Goal: Task Accomplishment & Management: Complete application form

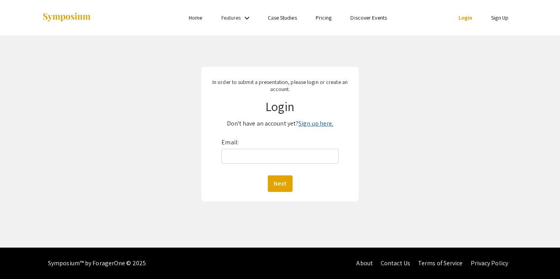
click at [316, 122] on link "Sign up here." at bounding box center [315, 123] width 35 height 8
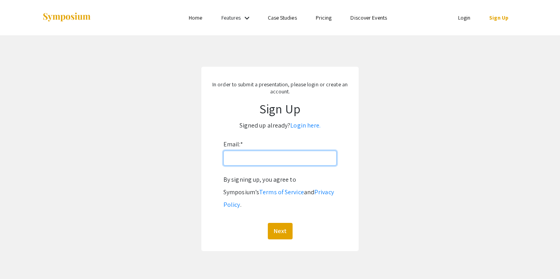
click at [255, 155] on input "Email: *" at bounding box center [279, 158] width 113 height 15
type input "lbc0007@mix.wvu.edu"
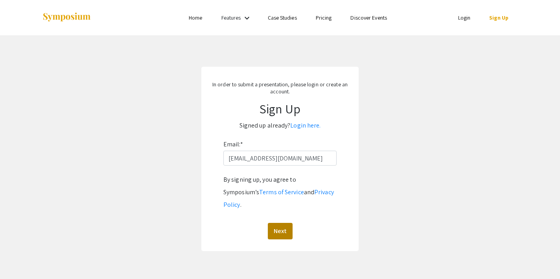
click at [275, 223] on button "Next" at bounding box center [280, 231] width 25 height 17
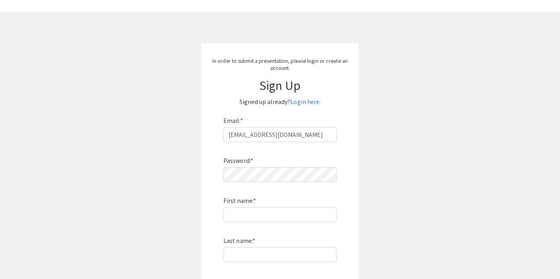
scroll to position [27, 0]
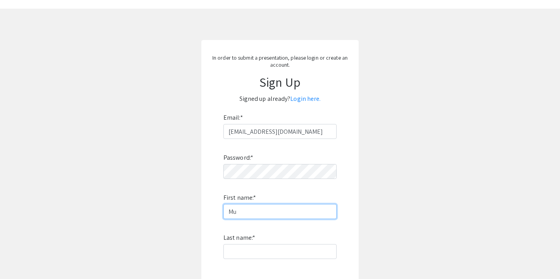
type input "M"
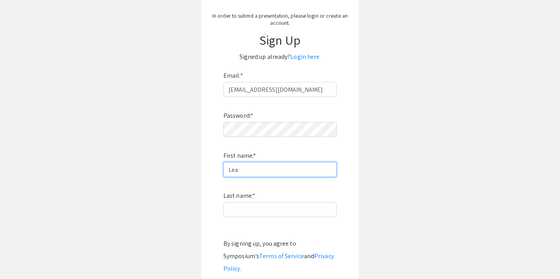
scroll to position [71, 0]
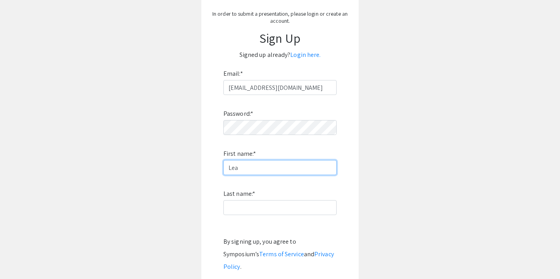
type input "Lea"
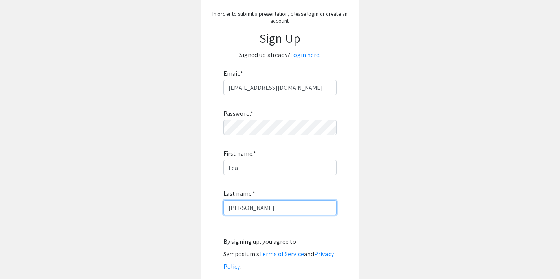
type input "[PERSON_NAME]"
click at [354, 174] on div "In order to submit a presentation, please login or create an account. Sign Up S…" at bounding box center [279, 155] width 157 height 318
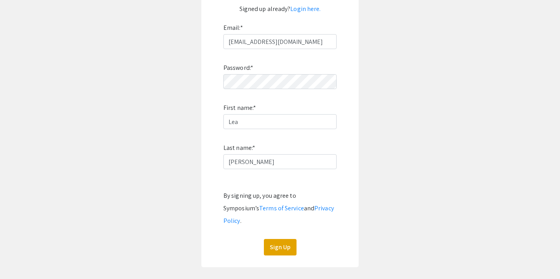
scroll to position [117, 0]
click at [273, 239] on button "Sign Up" at bounding box center [280, 247] width 33 height 17
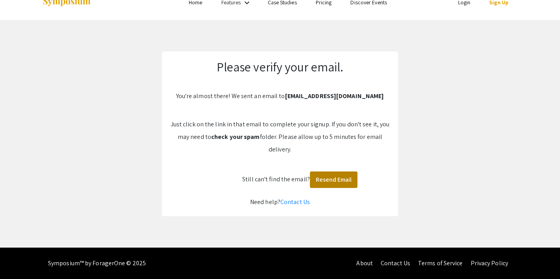
click at [332, 182] on button "Resend Email" at bounding box center [334, 180] width 48 height 17
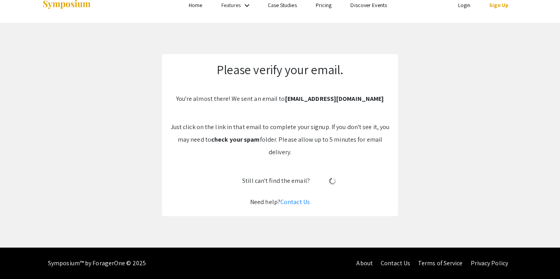
scroll to position [13, 0]
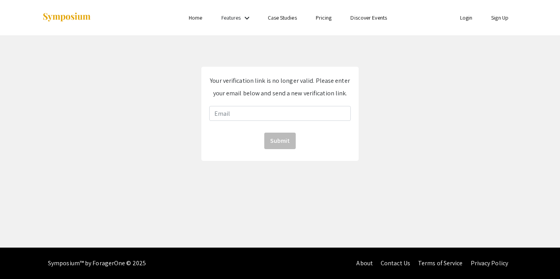
click at [262, 123] on div "Your verification link is no longer valid. Please enter your email below and se…" at bounding box center [279, 114] width 157 height 94
click at [330, 115] on input "email" at bounding box center [279, 113] width 141 height 15
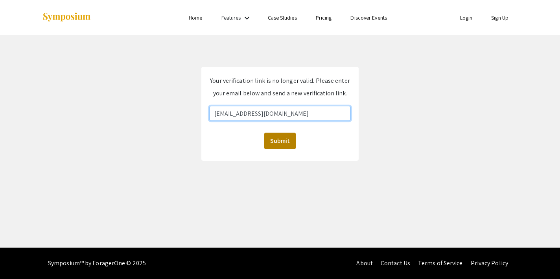
type input "[EMAIL_ADDRESS][DOMAIN_NAME]"
click at [283, 145] on button "Submit" at bounding box center [279, 141] width 31 height 17
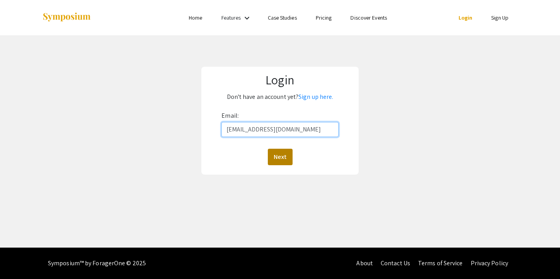
type input "[EMAIL_ADDRESS][DOMAIN_NAME]"
click at [282, 158] on button "Next" at bounding box center [280, 157] width 25 height 17
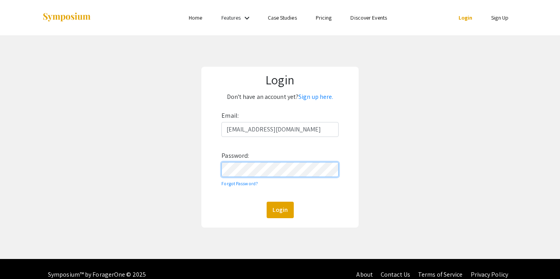
click at [279, 210] on button "Login" at bounding box center [279, 210] width 27 height 17
click at [197, 168] on div "Login Don't have an account yet? Sign up here. Email: lbc0007@mix.wvu.edu Passw…" at bounding box center [279, 147] width 571 height 224
click at [279, 210] on button "Login" at bounding box center [279, 210] width 27 height 17
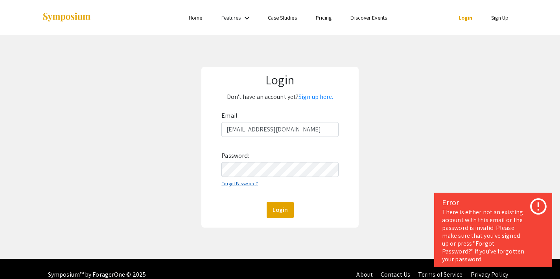
click at [249, 184] on link "Forgot Password?" at bounding box center [239, 184] width 37 height 6
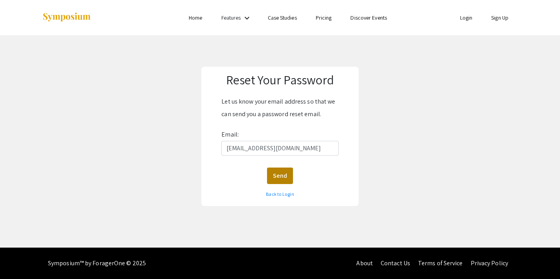
click at [276, 178] on button "Send" at bounding box center [280, 176] width 26 height 17
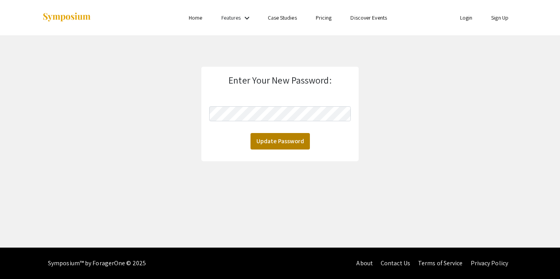
click at [264, 141] on button "Update Password" at bounding box center [279, 141] width 59 height 17
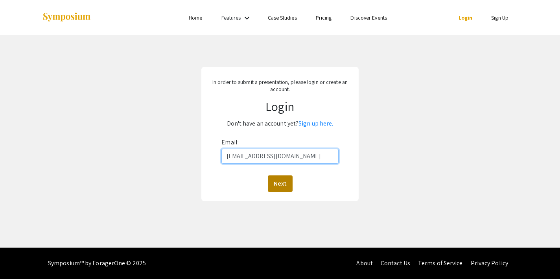
type input "[EMAIL_ADDRESS][DOMAIN_NAME]"
click at [274, 188] on button "Next" at bounding box center [280, 184] width 25 height 17
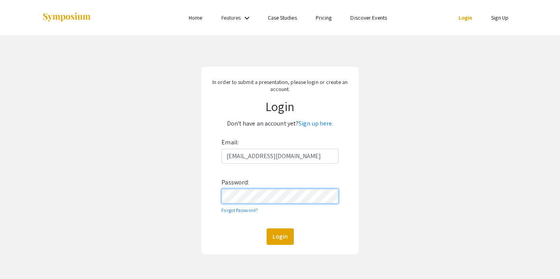
click at [279, 237] on button "Login" at bounding box center [279, 237] width 27 height 17
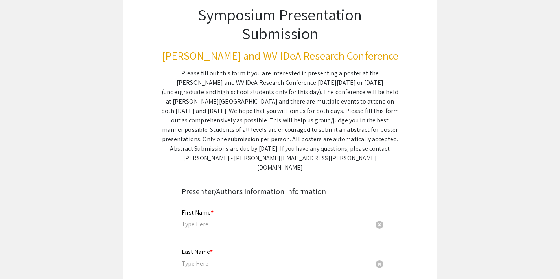
scroll to position [114, 0]
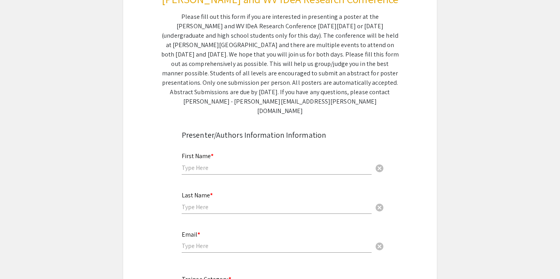
click at [266, 152] on div "First Name * cancel" at bounding box center [277, 160] width 190 height 30
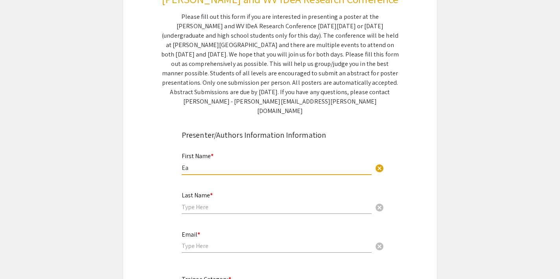
type input "E"
type input "Lea"
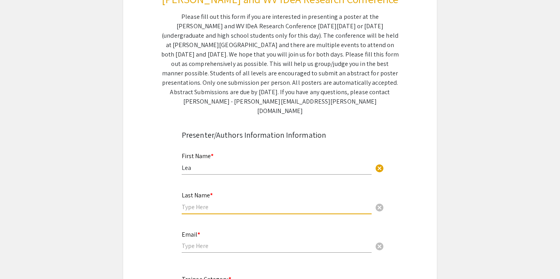
click at [221, 203] on input "text" at bounding box center [277, 207] width 190 height 8
type input "[PERSON_NAME]"
click at [248, 242] on input "email" at bounding box center [277, 246] width 190 height 8
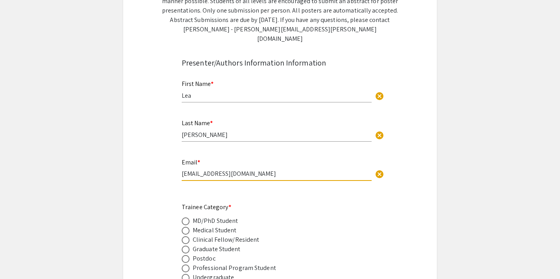
scroll to position [303, 0]
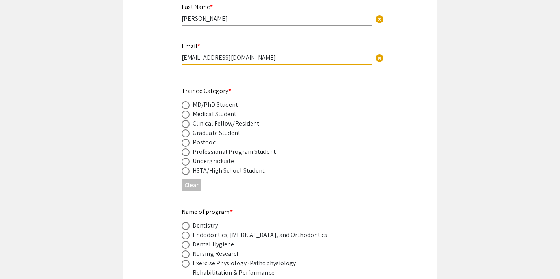
type input "[EMAIL_ADDRESS][DOMAIN_NAME]"
click at [186, 111] on span at bounding box center [186, 115] width 8 height 8
click at [186, 111] on input "radio" at bounding box center [186, 115] width 8 height 8
radio input "true"
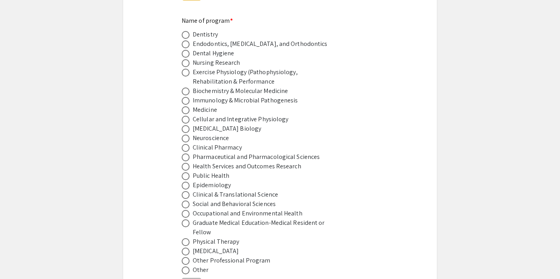
scroll to position [494, 0]
click at [183, 106] on span at bounding box center [186, 110] width 8 height 8
click at [183, 106] on input "radio" at bounding box center [186, 110] width 8 height 8
radio input "true"
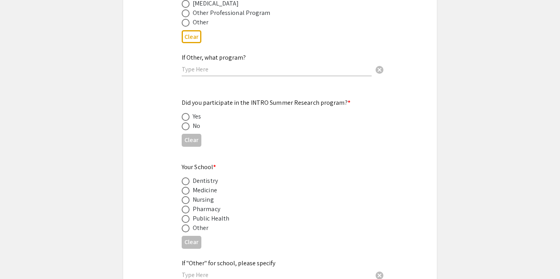
scroll to position [747, 0]
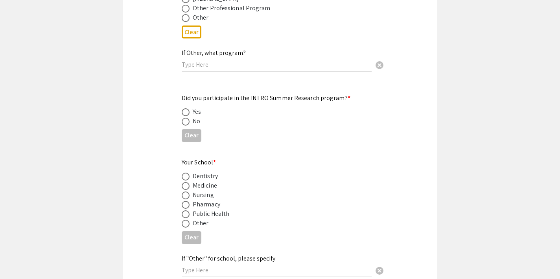
click at [184, 118] on span at bounding box center [186, 122] width 8 height 8
click at [184, 118] on input "radio" at bounding box center [186, 122] width 8 height 8
radio input "true"
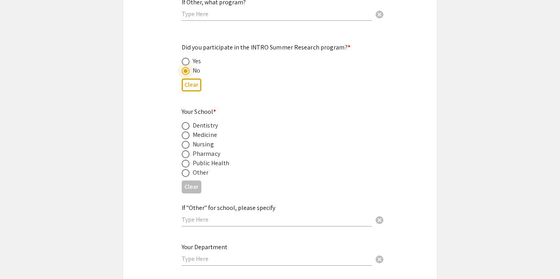
scroll to position [799, 0]
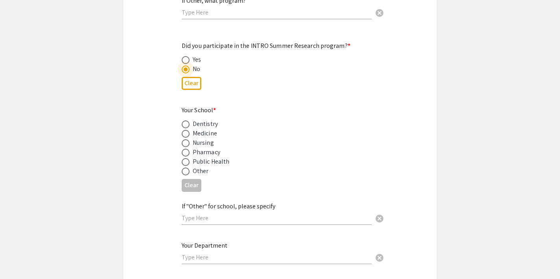
click at [185, 130] on span at bounding box center [186, 134] width 8 height 8
click at [185, 130] on input "radio" at bounding box center [186, 134] width 8 height 8
radio input "true"
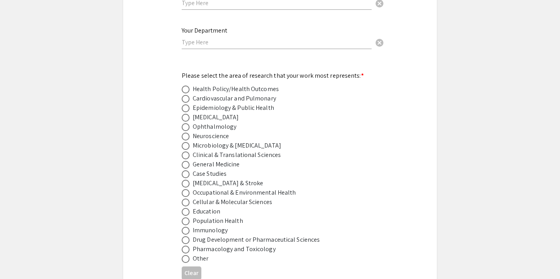
scroll to position [1014, 0]
click at [187, 133] on span at bounding box center [186, 137] width 8 height 8
click at [187, 133] on input "radio" at bounding box center [186, 137] width 8 height 8
radio input "true"
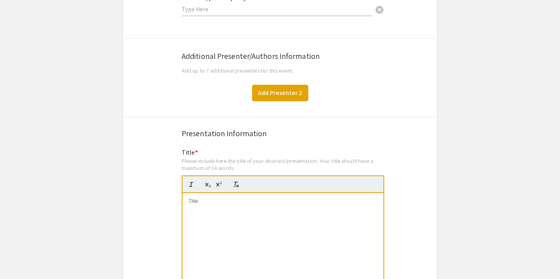
scroll to position [1267, 0]
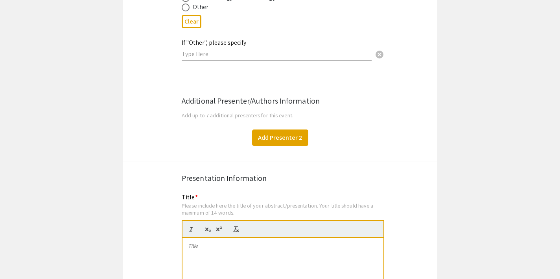
click at [263, 130] on button "Add Presenter 2" at bounding box center [280, 138] width 56 height 17
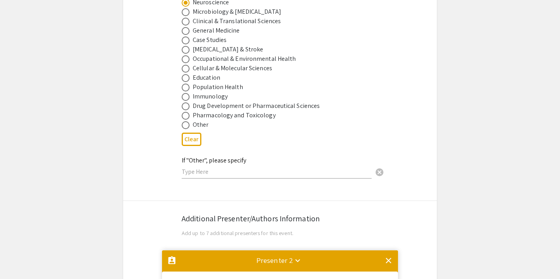
scroll to position [1209, 0]
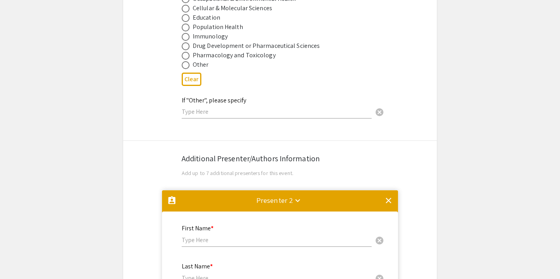
click at [389, 196] on mat-icon "clear" at bounding box center [388, 200] width 9 height 9
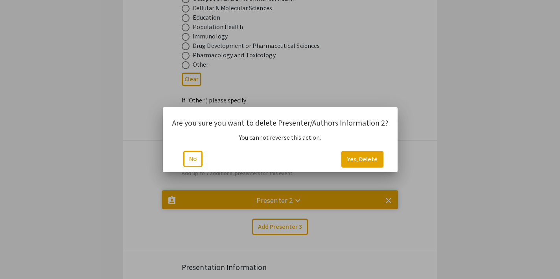
scroll to position [0, 0]
click at [367, 162] on button "Yes, Delete" at bounding box center [362, 159] width 42 height 17
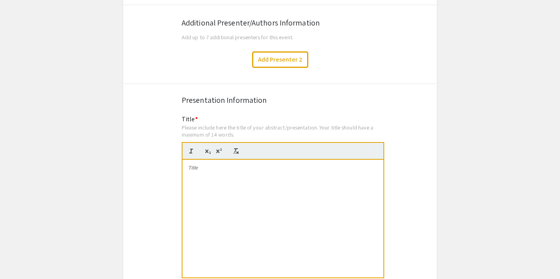
scroll to position [1346, 0]
click at [224, 166] on div at bounding box center [282, 218] width 201 height 118
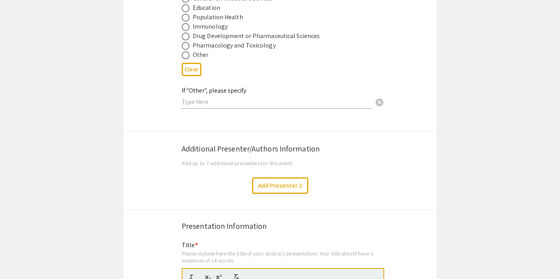
scroll to position [1221, 0]
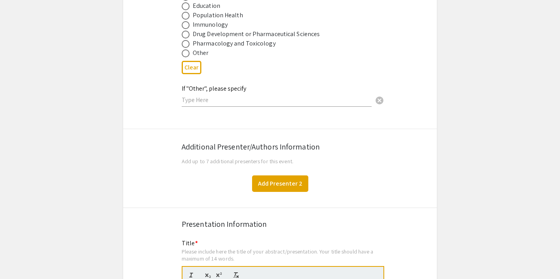
click at [272, 178] on button "Add Presenter 2" at bounding box center [280, 184] width 56 height 17
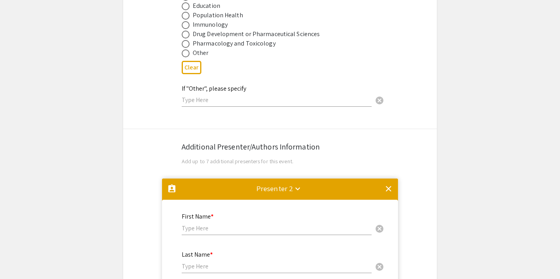
scroll to position [1391, 0]
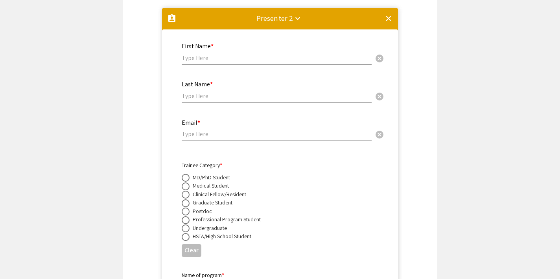
click at [206, 54] on input "text" at bounding box center [277, 58] width 190 height 8
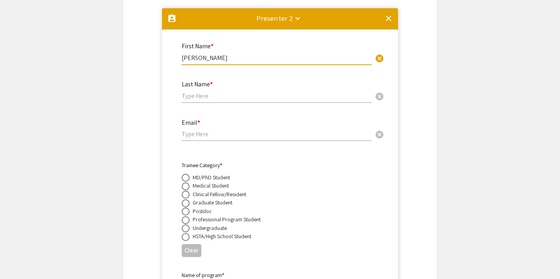
type input "[PERSON_NAME]"
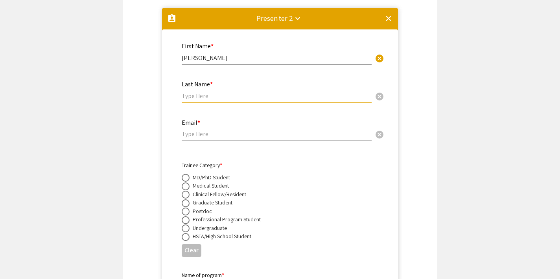
click at [194, 92] on input "text" at bounding box center [277, 96] width 190 height 8
type input "[PERSON_NAME]"
click at [191, 130] on input "email" at bounding box center [277, 134] width 190 height 8
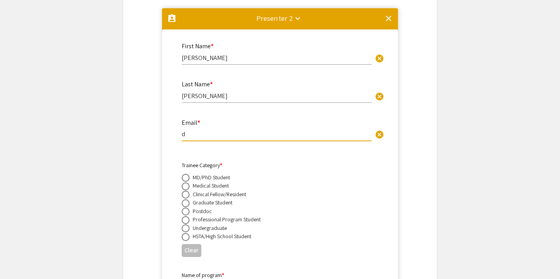
type input "d"
click at [389, 14] on mat-icon "clear" at bounding box center [388, 18] width 9 height 9
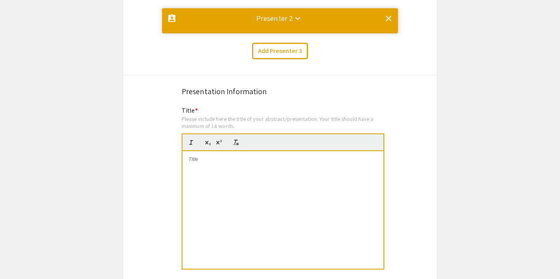
scroll to position [0, 0]
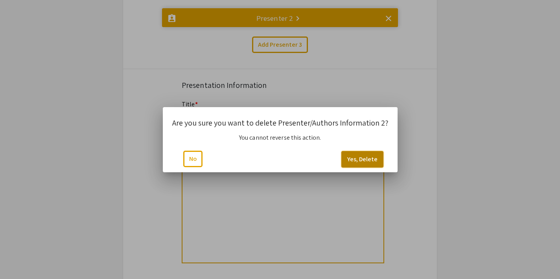
click at [365, 158] on button "Yes, Delete" at bounding box center [362, 159] width 42 height 17
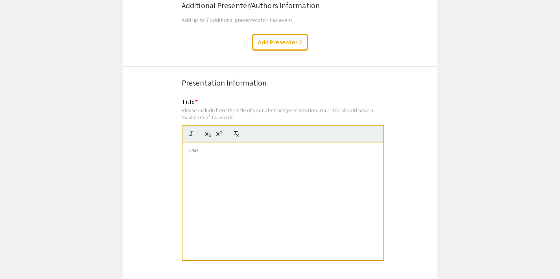
scroll to position [1300, 0]
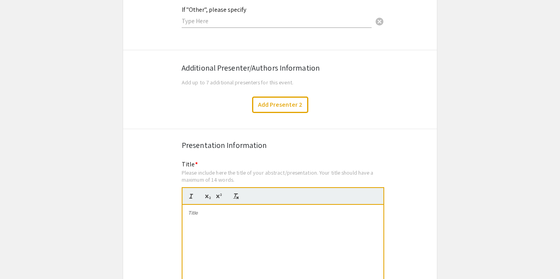
click at [202, 160] on div "Title * Please include here the title of your abstract/presentation. Your title…" at bounding box center [283, 246] width 202 height 173
click at [200, 210] on p at bounding box center [282, 213] width 189 height 7
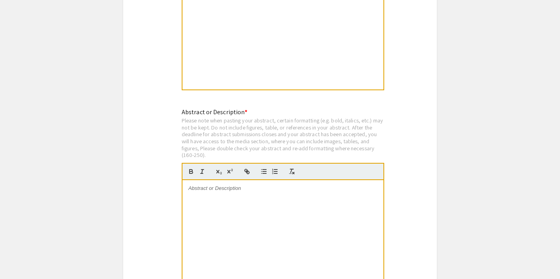
scroll to position [1537, 0]
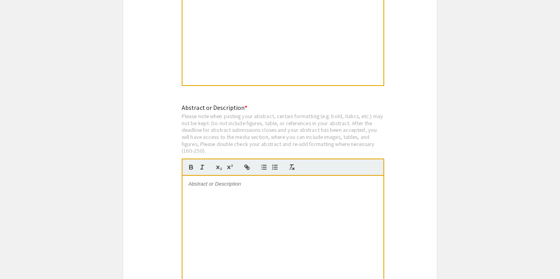
click at [290, 202] on div at bounding box center [282, 235] width 201 height 118
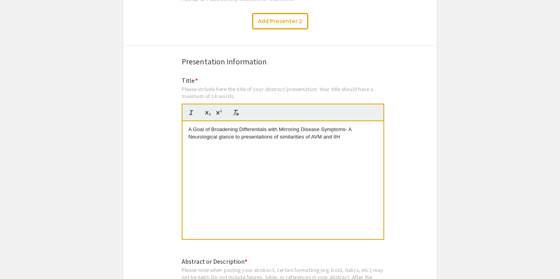
scroll to position [1417, 0]
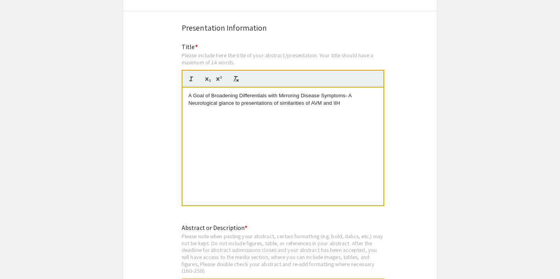
drag, startPoint x: 345, startPoint y: 97, endPoint x: 175, endPoint y: 84, distance: 170.3
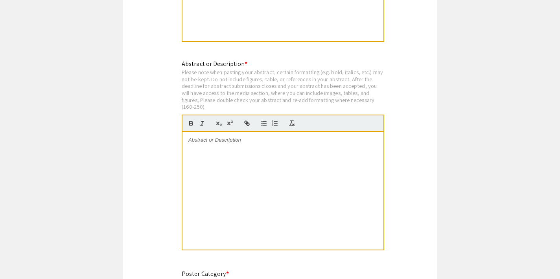
scroll to position [1617, 0]
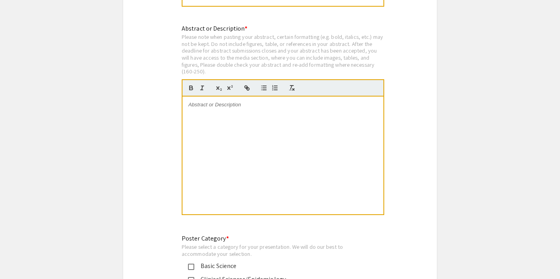
click at [337, 130] on div at bounding box center [282, 156] width 201 height 118
click at [254, 118] on div at bounding box center [282, 156] width 201 height 118
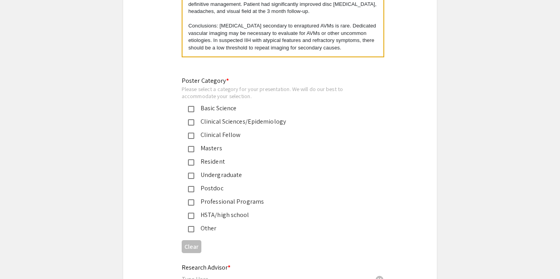
scroll to position [1775, 0]
click at [190, 119] on mat-pseudo-checkbox at bounding box center [191, 122] width 6 height 6
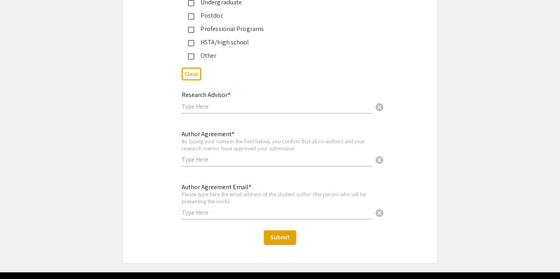
scroll to position [1950, 0]
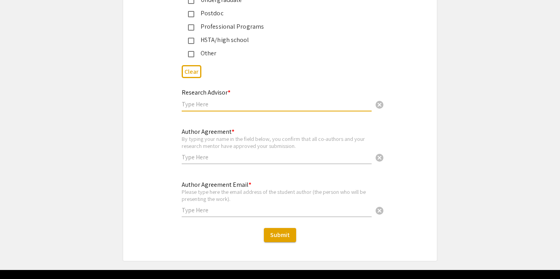
click at [219, 100] on input "text" at bounding box center [277, 104] width 190 height 8
type input "[PERSON_NAME]"
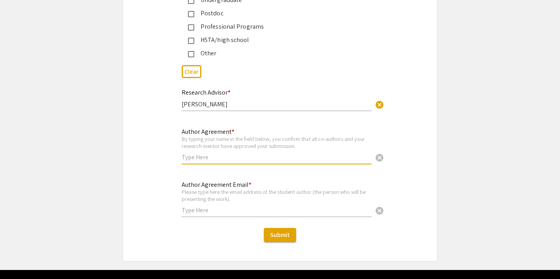
click at [225, 153] on input "text" at bounding box center [277, 157] width 190 height 8
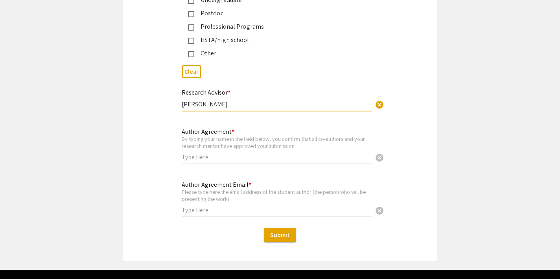
click at [231, 100] on input "[PERSON_NAME]" at bounding box center [277, 104] width 190 height 8
click at [381, 100] on span "cancel" at bounding box center [379, 104] width 9 height 9
click at [330, 140] on div "Author Agreement * By typing your name in the field below, you confirm that all…" at bounding box center [277, 143] width 190 height 44
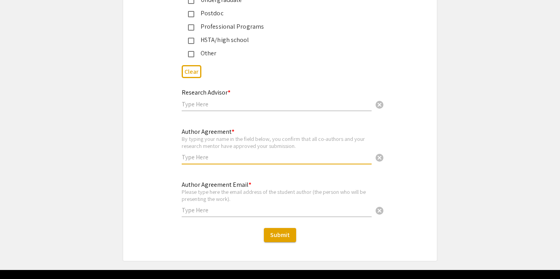
click at [319, 100] on input "text" at bounding box center [277, 104] width 190 height 8
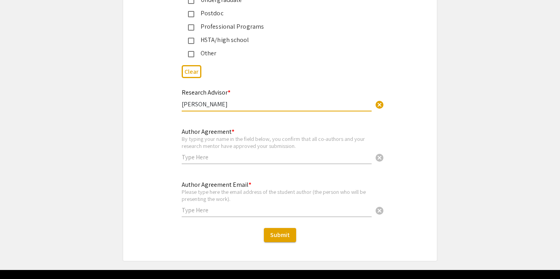
type input "[PERSON_NAME]"
click at [281, 153] on input "text" at bounding box center [277, 157] width 190 height 8
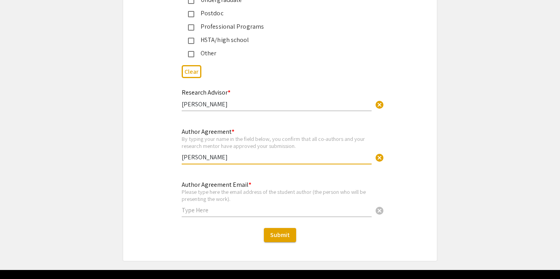
type input "[PERSON_NAME]"
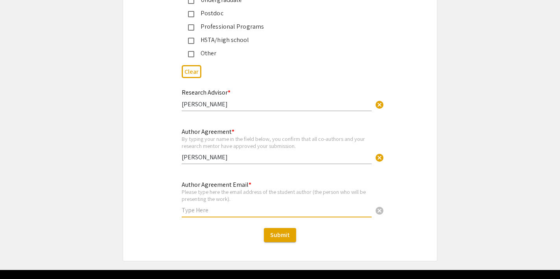
click at [247, 206] on input "text" at bounding box center [277, 210] width 190 height 8
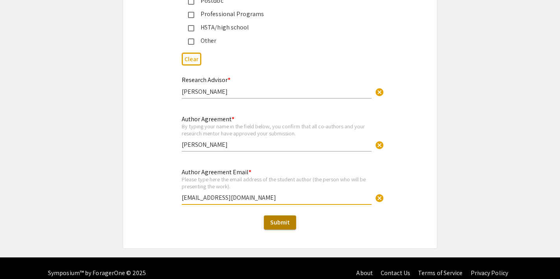
scroll to position [1962, 0]
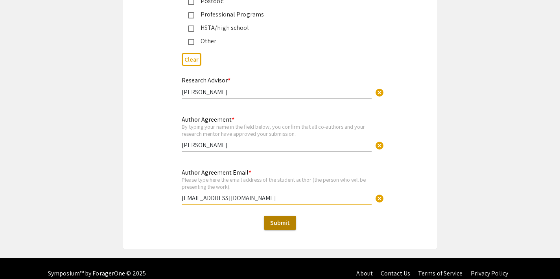
type input "[EMAIL_ADDRESS][DOMAIN_NAME]"
click at [274, 219] on span "Submit" at bounding box center [280, 223] width 20 height 8
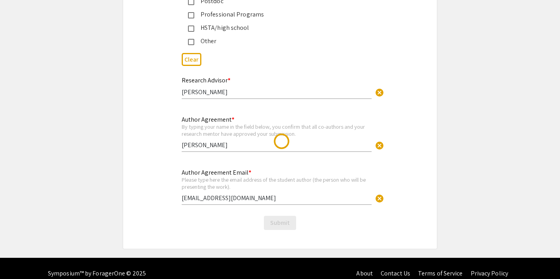
scroll to position [0, 0]
